Goal: Check status

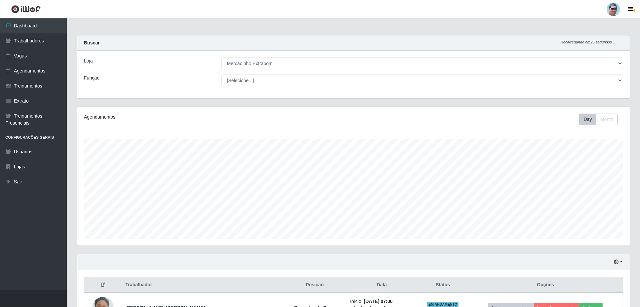
select select "175"
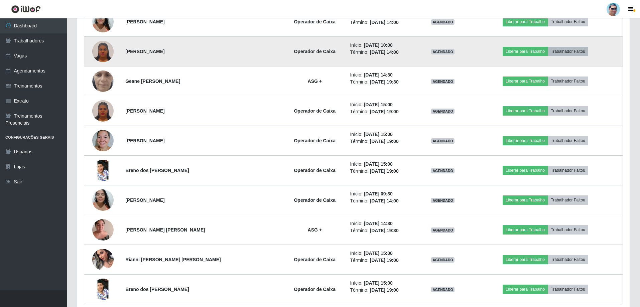
scroll to position [910, 0]
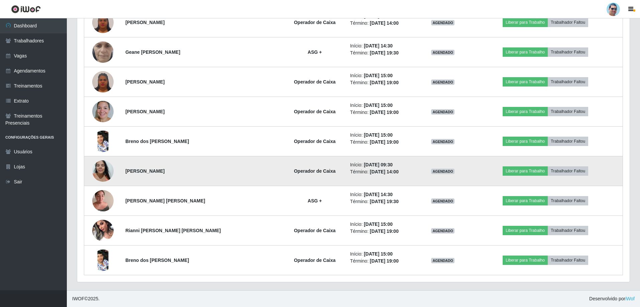
click at [104, 171] on img at bounding box center [102, 171] width 21 height 28
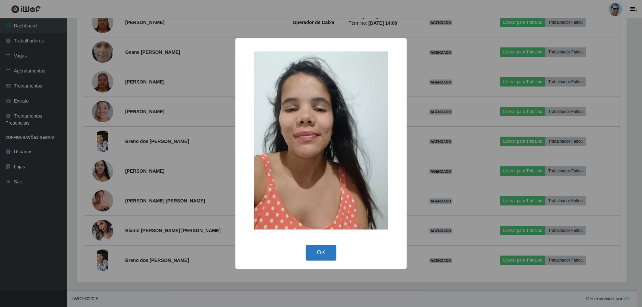
click at [313, 254] on button "OK" at bounding box center [320, 253] width 31 height 16
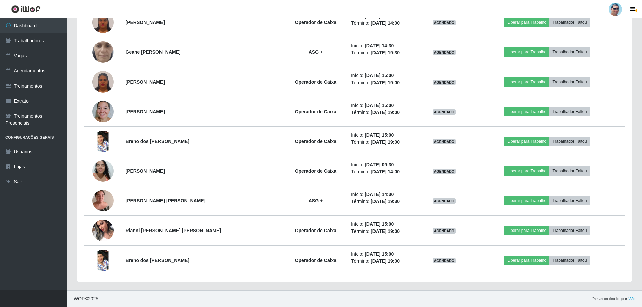
scroll to position [139, 552]
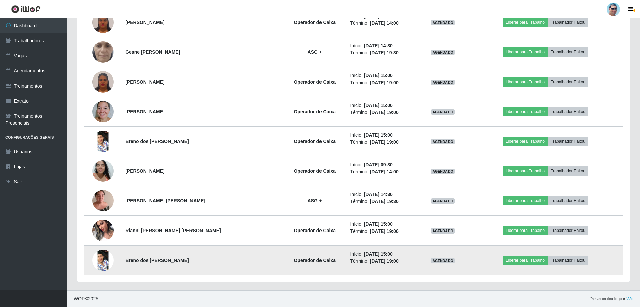
click at [107, 257] on img at bounding box center [102, 260] width 21 height 47
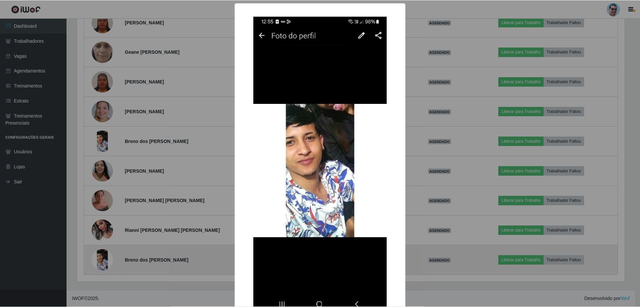
scroll to position [139, 549]
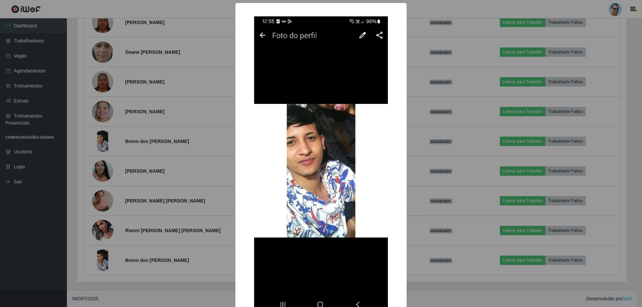
click at [491, 194] on div "× OK Cancel" at bounding box center [321, 153] width 642 height 307
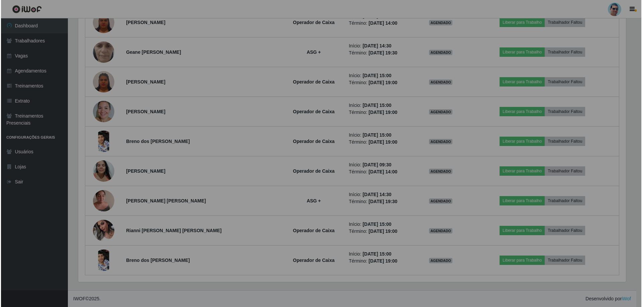
scroll to position [139, 552]
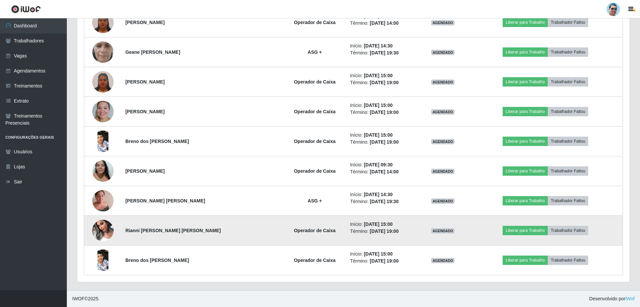
click at [101, 223] on img at bounding box center [102, 230] width 21 height 28
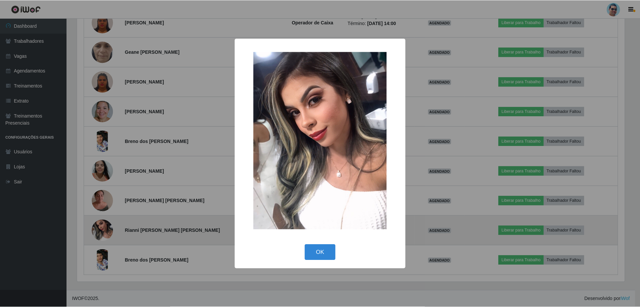
scroll to position [139, 549]
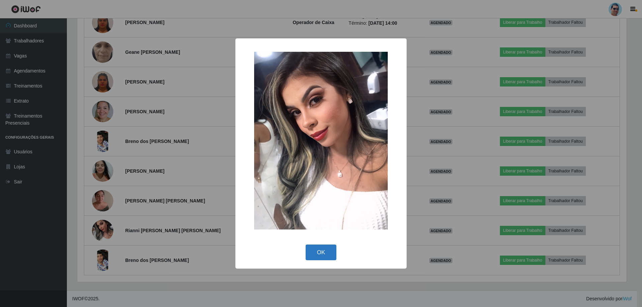
click at [313, 257] on button "OK" at bounding box center [320, 253] width 31 height 16
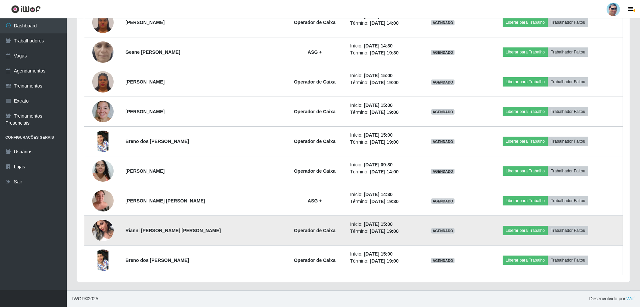
scroll to position [139, 552]
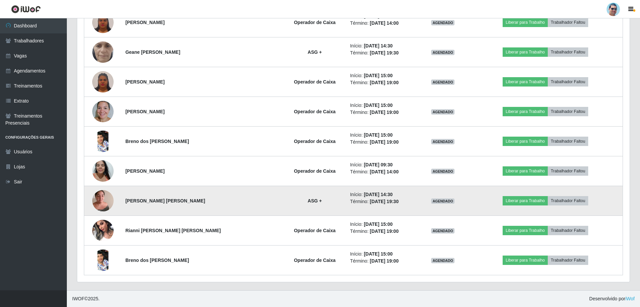
click at [107, 201] on img at bounding box center [102, 200] width 21 height 28
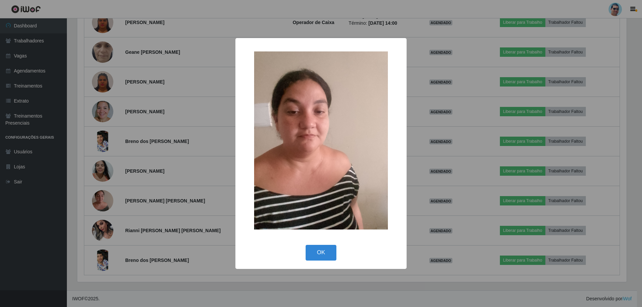
click at [140, 185] on div "× OK Cancel" at bounding box center [321, 153] width 642 height 307
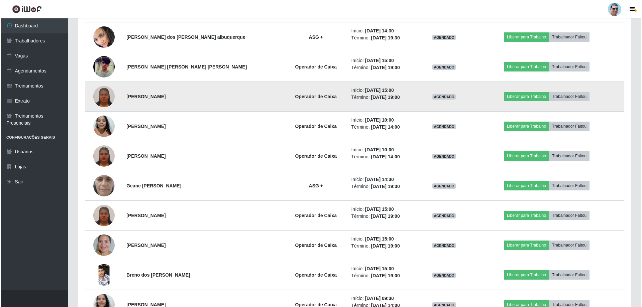
scroll to position [743, 0]
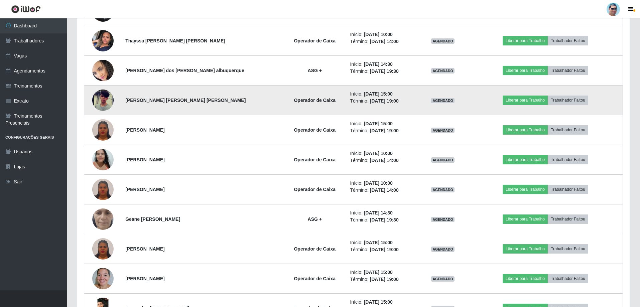
click at [103, 106] on img at bounding box center [102, 100] width 21 height 46
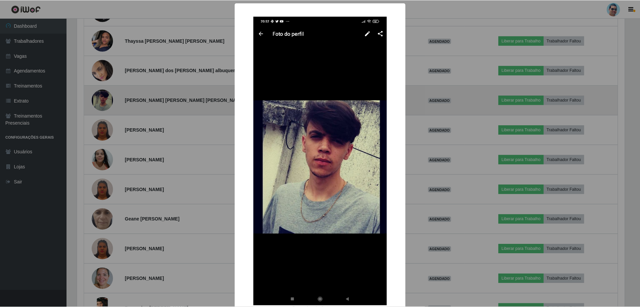
scroll to position [139, 549]
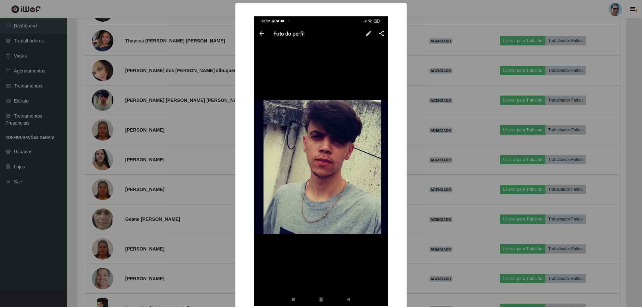
click at [467, 112] on div "× OK Cancel" at bounding box center [321, 153] width 642 height 307
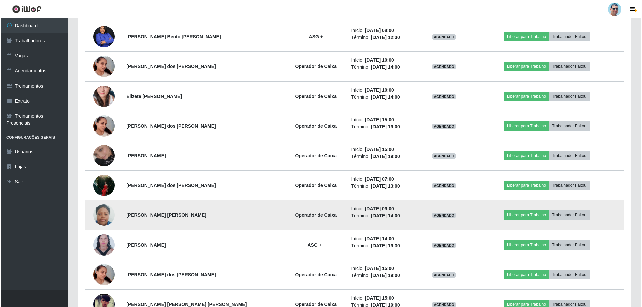
scroll to position [409, 0]
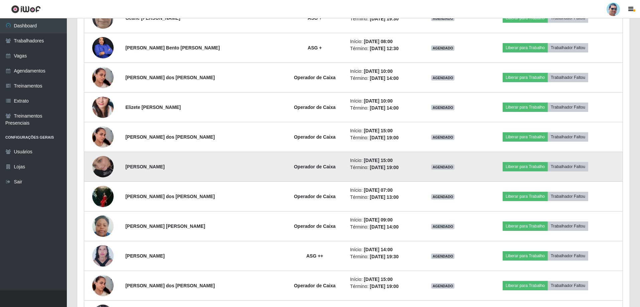
click at [103, 162] on img at bounding box center [102, 167] width 21 height 38
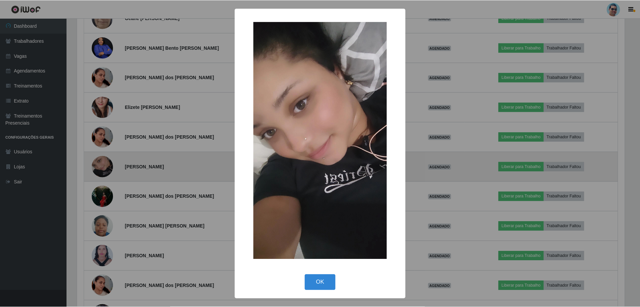
scroll to position [139, 549]
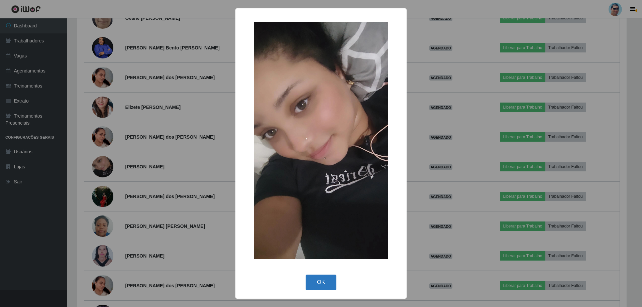
click at [326, 275] on button "OK" at bounding box center [320, 283] width 31 height 16
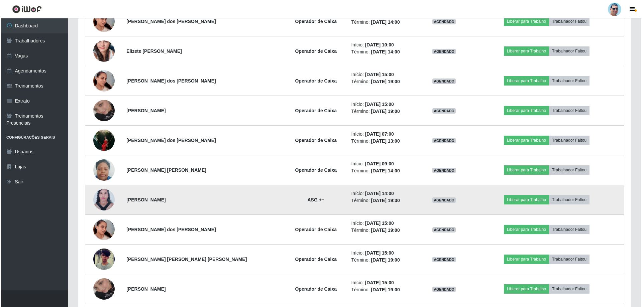
scroll to position [509, 0]
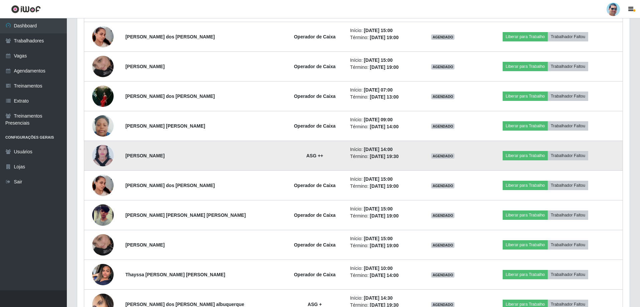
click at [105, 149] on img at bounding box center [102, 155] width 21 height 29
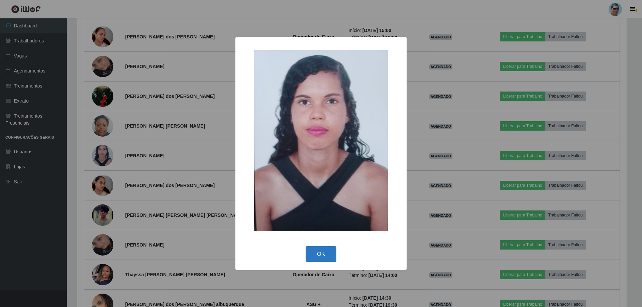
click at [328, 254] on button "OK" at bounding box center [320, 254] width 31 height 16
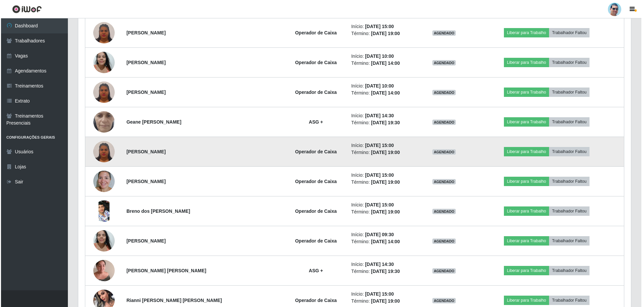
scroll to position [843, 0]
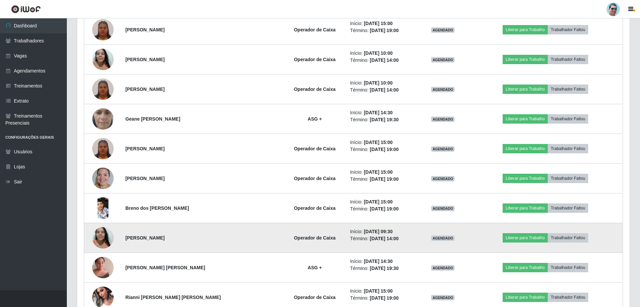
click at [107, 237] on img at bounding box center [102, 238] width 21 height 28
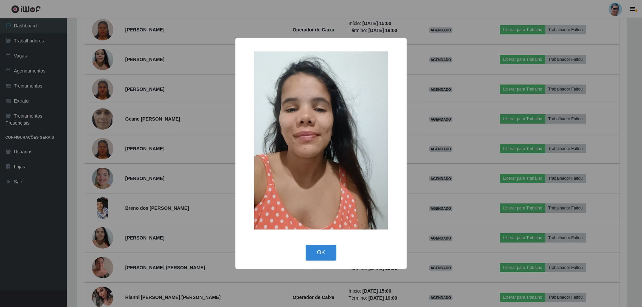
click at [416, 197] on div "× OK Cancel" at bounding box center [321, 153] width 642 height 307
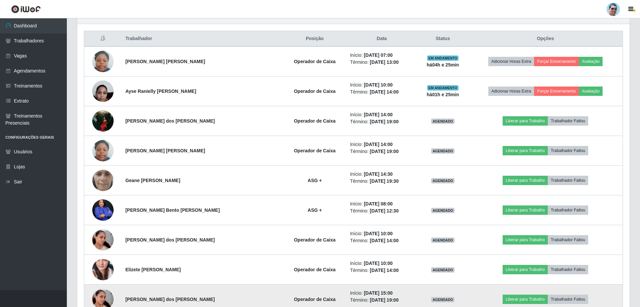
scroll to position [242, 0]
